Goal: Information Seeking & Learning: Learn about a topic

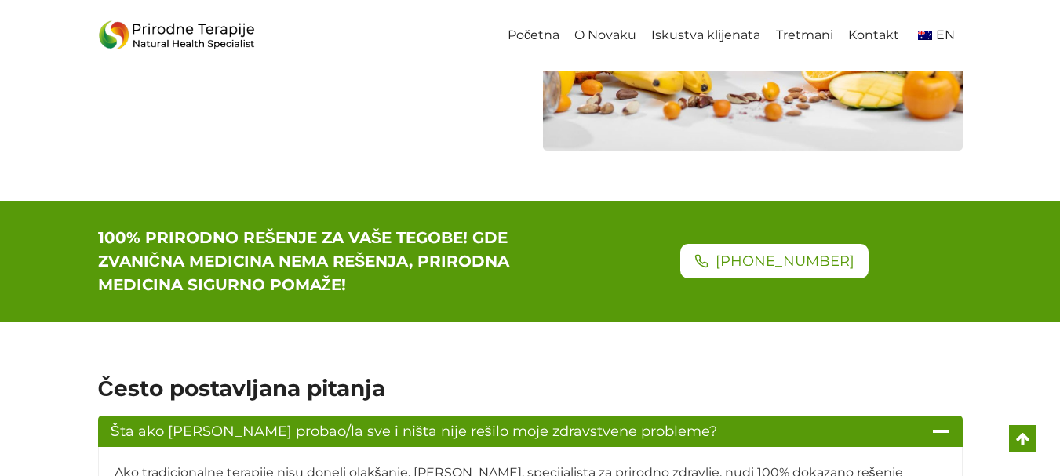
scroll to position [2092, 0]
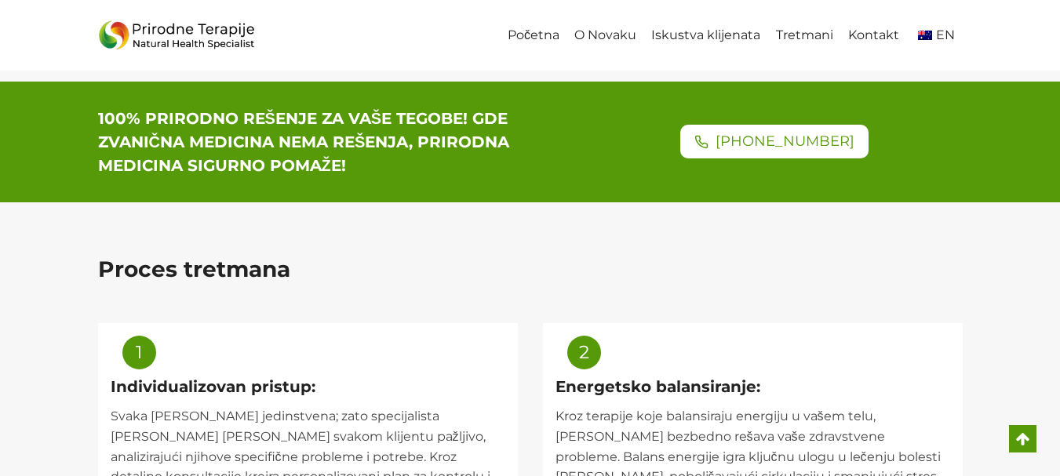
scroll to position [628, 0]
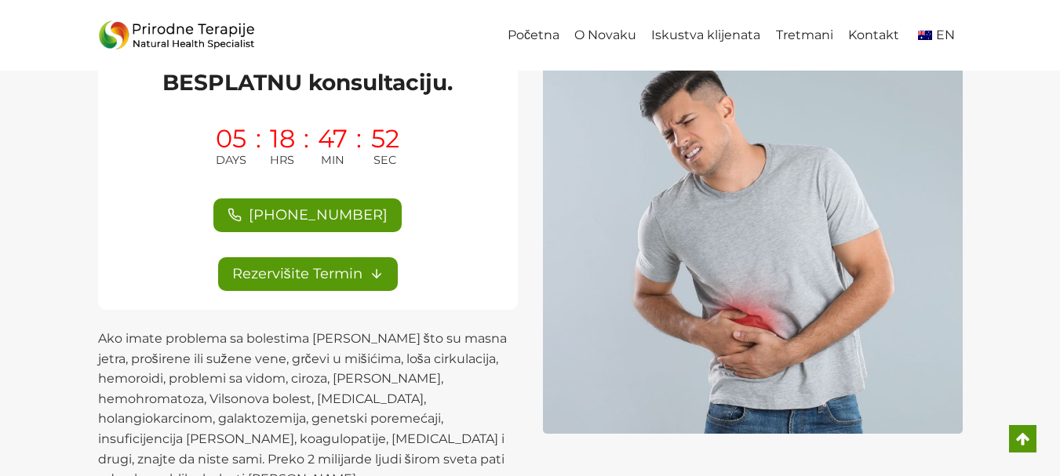
scroll to position [471, 0]
